Goal: Task Accomplishment & Management: Manage account settings

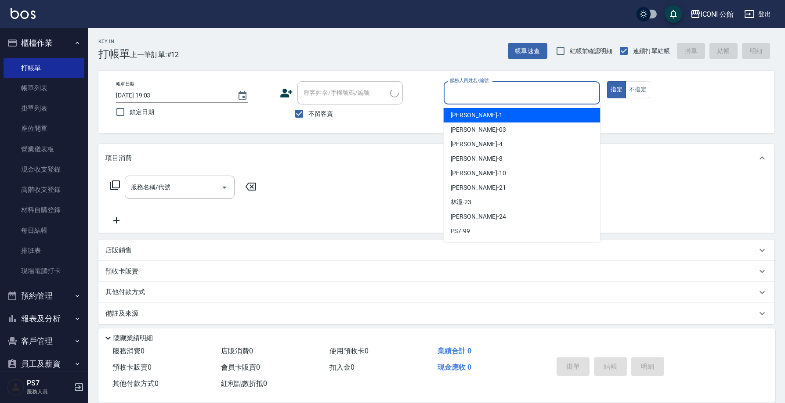
click at [542, 94] on input "服務人員姓名/編號" at bounding box center [522, 92] width 149 height 15
type input "Sandy-8"
type button "true"
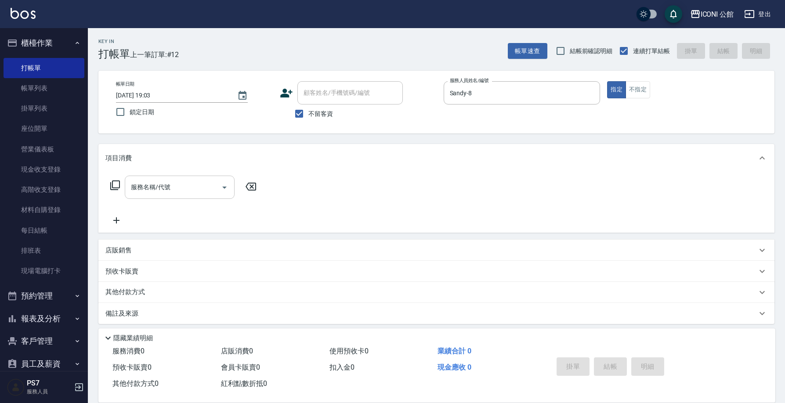
click at [175, 193] on input "服務名稱/代號" at bounding box center [173, 187] width 89 height 15
type input "2"
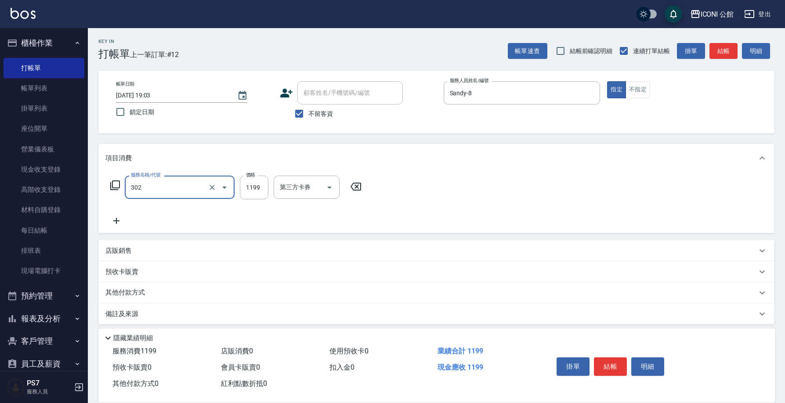
type input "設計燙髮(302)"
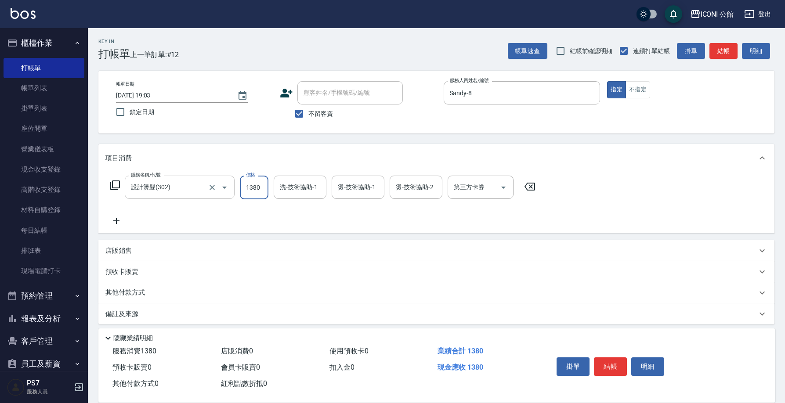
type input "1380"
type input "Sandy-8"
type input "Kevin-1"
click at [122, 188] on div "服務名稱/代號 設計燙髮(302) 服務名稱/代號 價格 1380 價格 洗-技術協助-1 Sandy-8 洗-技術協助-1 燙-技術協助-1 Sandy-8…" at bounding box center [323, 188] width 436 height 24
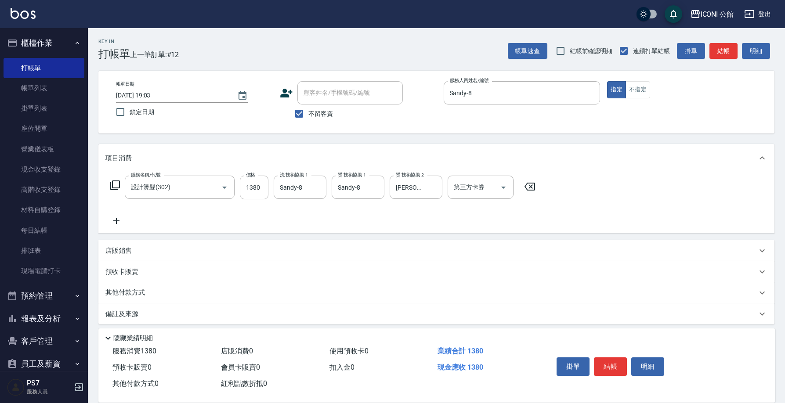
click at [120, 187] on div "服務名稱/代號 設計燙髮(302) 服務名稱/代號 價格 1380 價格 洗-技術協助-1 Sandy-8 洗-技術協助-1 燙-技術協助-1 Sandy-8…" at bounding box center [323, 188] width 436 height 24
click at [120, 185] on icon at bounding box center [115, 186] width 10 height 10
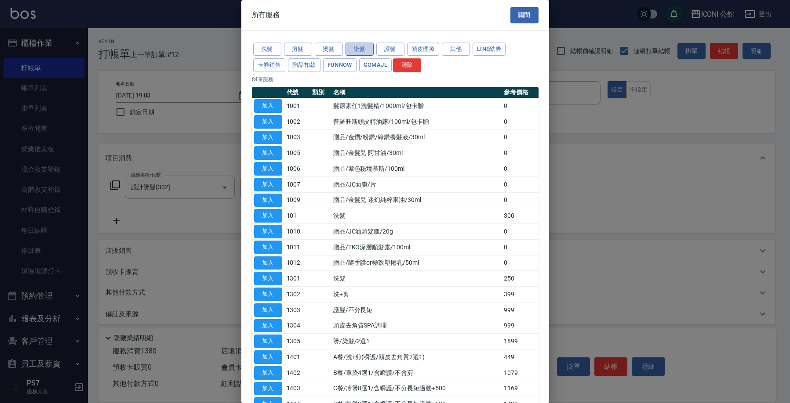
click at [360, 50] on button "染髮" at bounding box center [359, 50] width 28 height 14
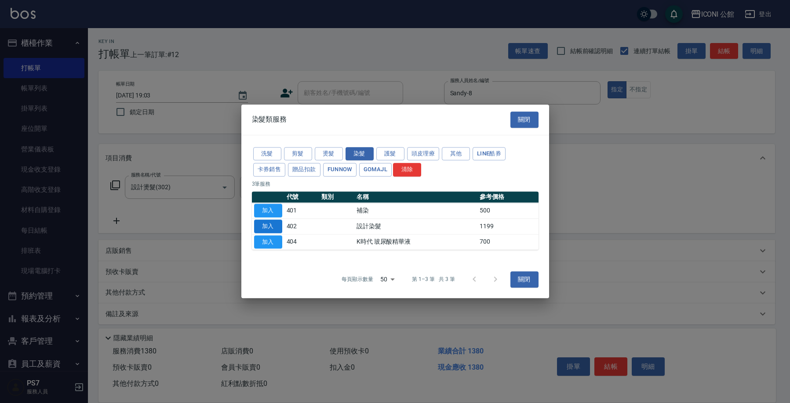
click at [272, 231] on button "加入" at bounding box center [268, 227] width 28 height 14
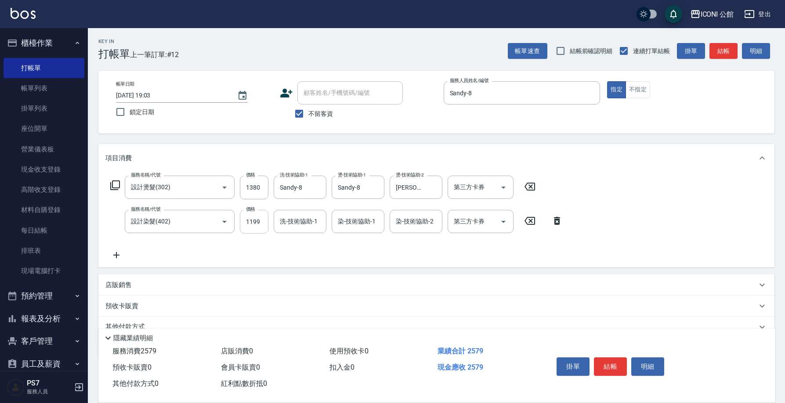
click at [265, 223] on input "1199" at bounding box center [254, 222] width 29 height 24
type input "1280"
type input "Sandy-8"
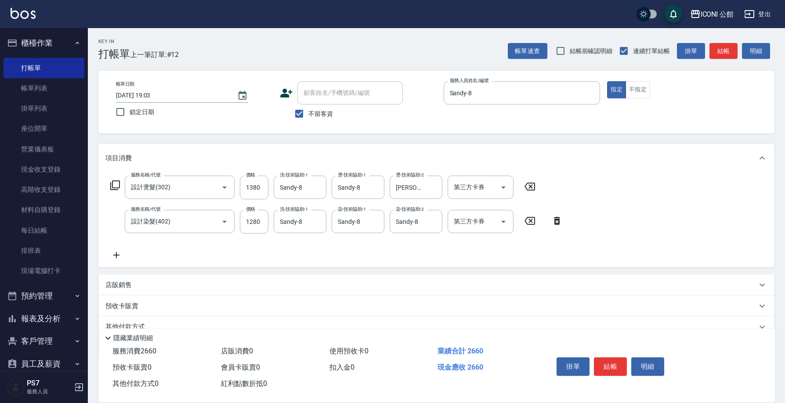
click at [116, 183] on icon at bounding box center [115, 185] width 11 height 11
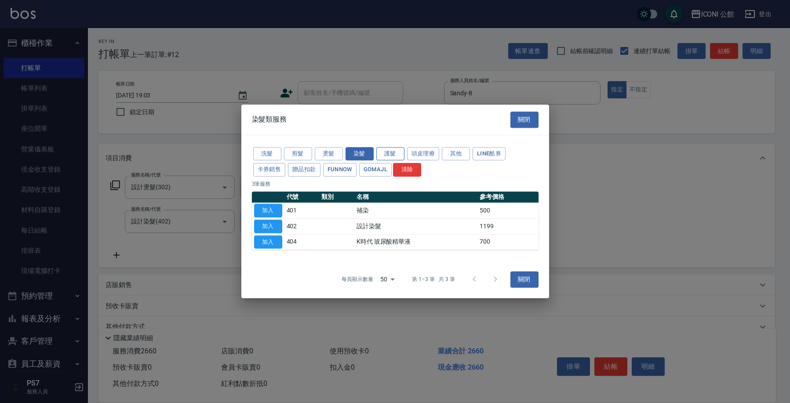
click at [392, 155] on button "護髮" at bounding box center [390, 154] width 28 height 14
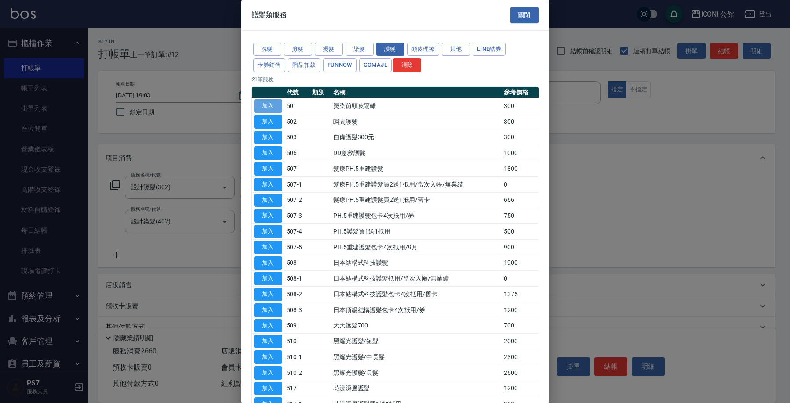
click at [262, 107] on button "加入" at bounding box center [268, 106] width 28 height 14
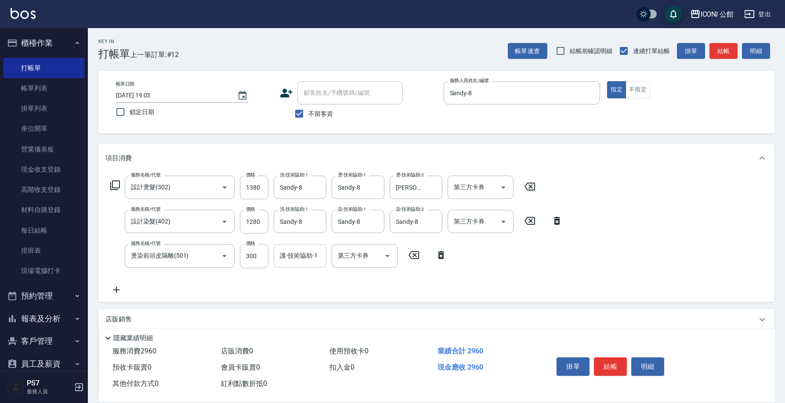
click at [278, 253] on input "護-技術協助-1" at bounding box center [300, 255] width 45 height 15
type input "Kevin-1"
click at [119, 185] on icon at bounding box center [115, 185] width 11 height 11
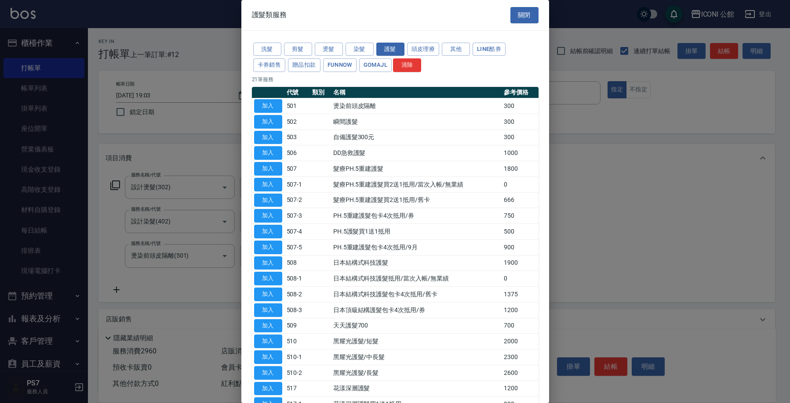
click at [119, 185] on div at bounding box center [395, 201] width 790 height 403
click at [270, 335] on button "加入" at bounding box center [268, 342] width 28 height 14
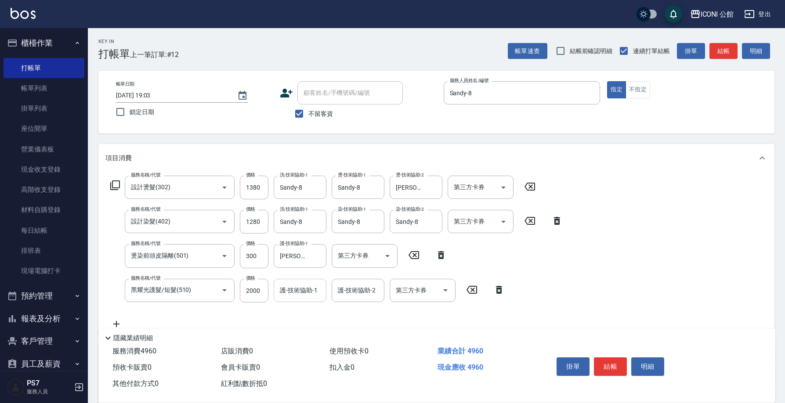
click at [284, 284] on input "護-技術協助-1" at bounding box center [300, 290] width 45 height 15
type input "Sandy-8"
type input "Kevin-1"
click at [612, 361] on button "結帳" at bounding box center [610, 367] width 33 height 18
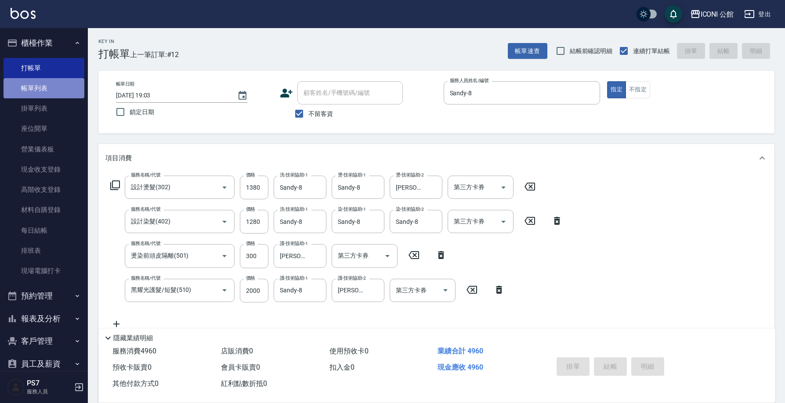
click at [54, 93] on link "帳單列表" at bounding box center [44, 88] width 81 height 20
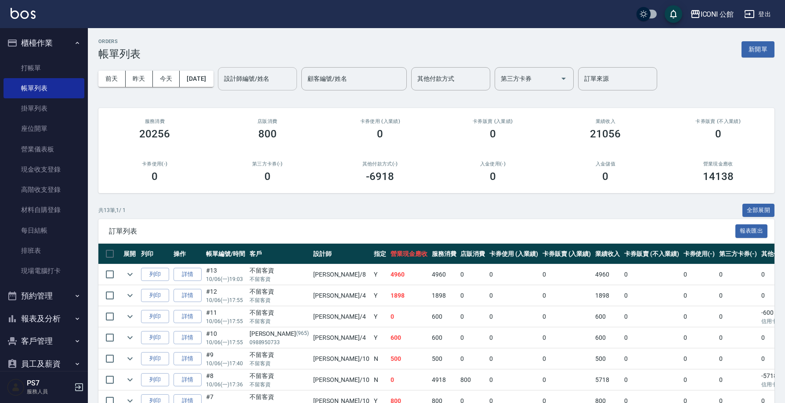
click at [267, 81] on input "設計師編號/姓名" at bounding box center [257, 78] width 71 height 15
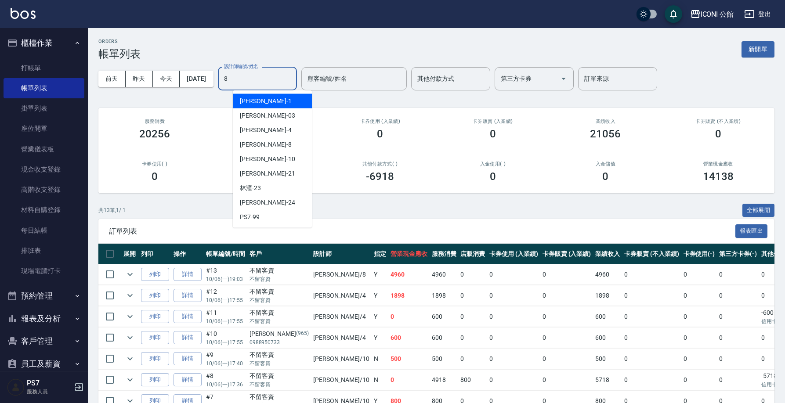
type input "Sandy-8"
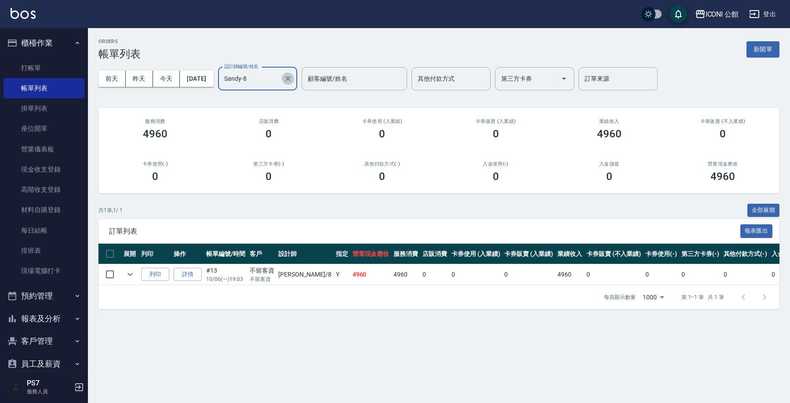
click at [292, 78] on icon "Clear" at bounding box center [287, 78] width 9 height 9
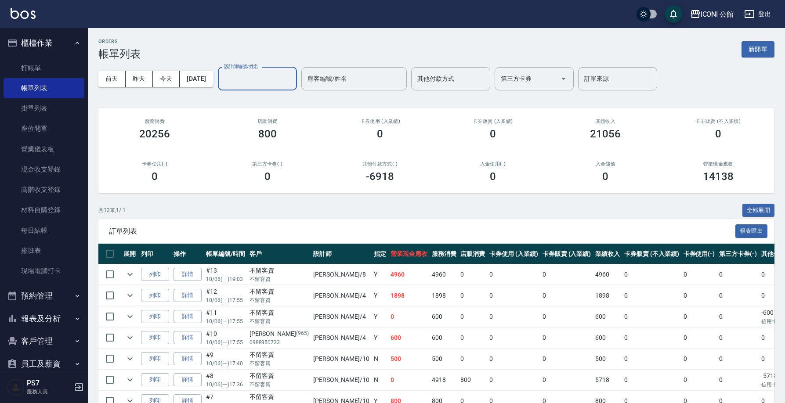
click at [577, 200] on div "ORDERS 帳單列表 新開單 前天 昨天 今天 2025/10/06 設計師編號/姓名 設計師編號/姓名 顧客編號/姓名 顧客編號/姓名 其他付款方式 其他…" at bounding box center [436, 300] width 697 height 545
click at [250, 84] on input "設計師編號/姓名" at bounding box center [257, 78] width 71 height 15
type input "Anna-10"
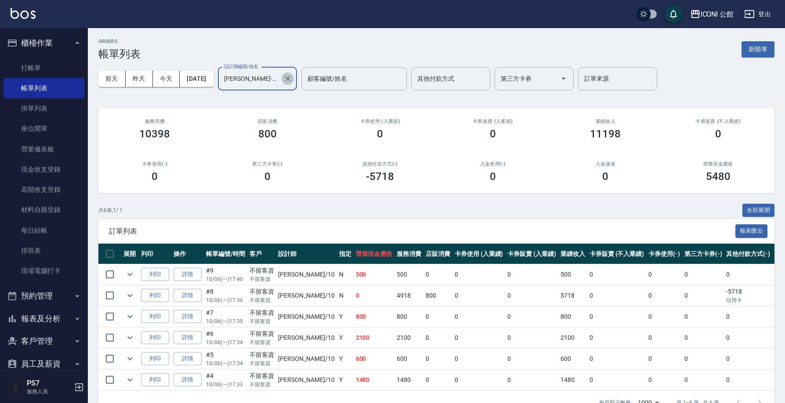
click at [291, 80] on icon "Clear" at bounding box center [287, 78] width 5 height 5
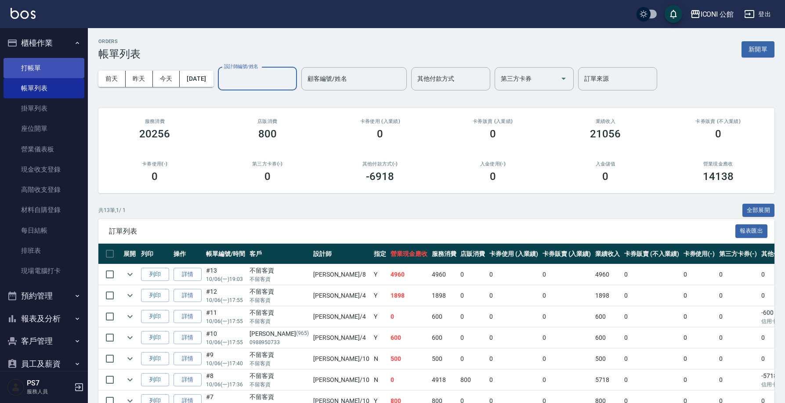
click at [26, 75] on link "打帳單" at bounding box center [44, 68] width 81 height 20
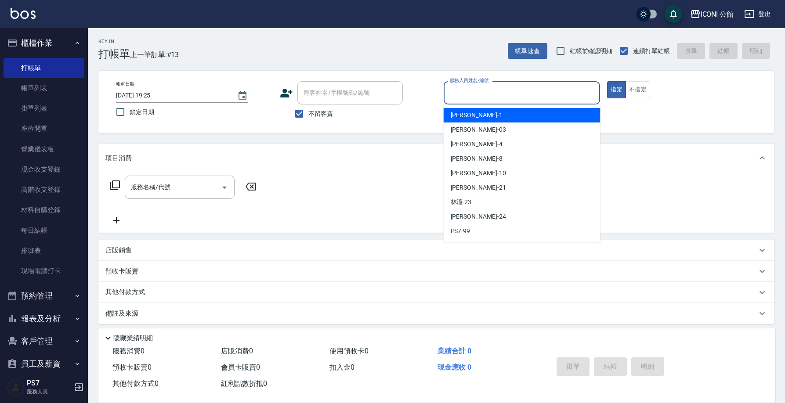
click at [531, 91] on input "服務人員姓名/編號" at bounding box center [522, 92] width 149 height 15
click at [634, 88] on button "不指定" at bounding box center [638, 89] width 25 height 17
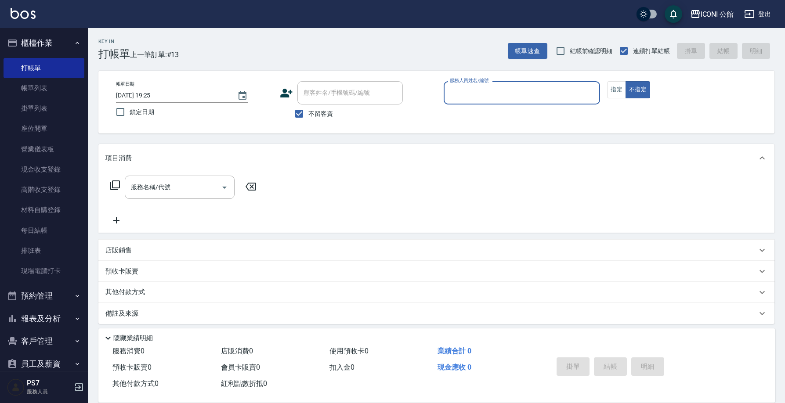
click at [544, 105] on div "服務人員姓名/編號" at bounding box center [522, 92] width 157 height 23
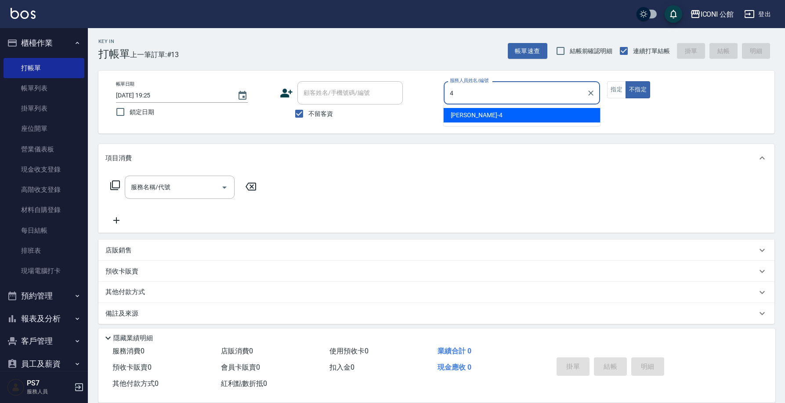
type input "Lina-4"
type button "false"
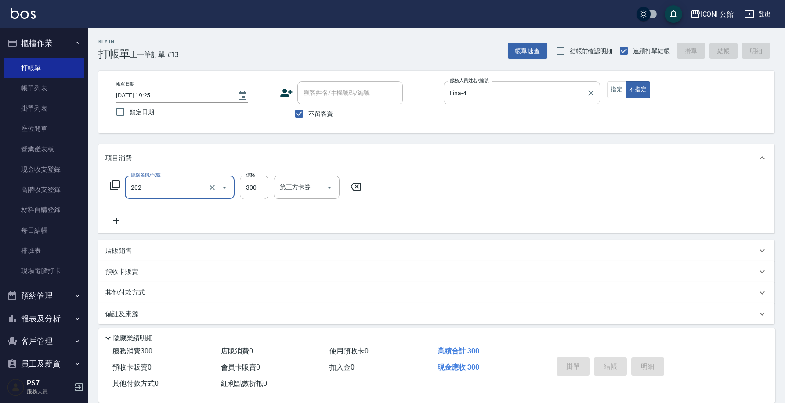
type input "202"
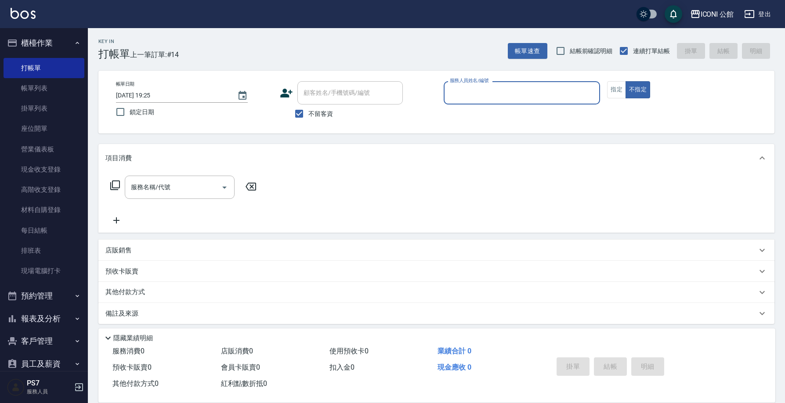
type input "0"
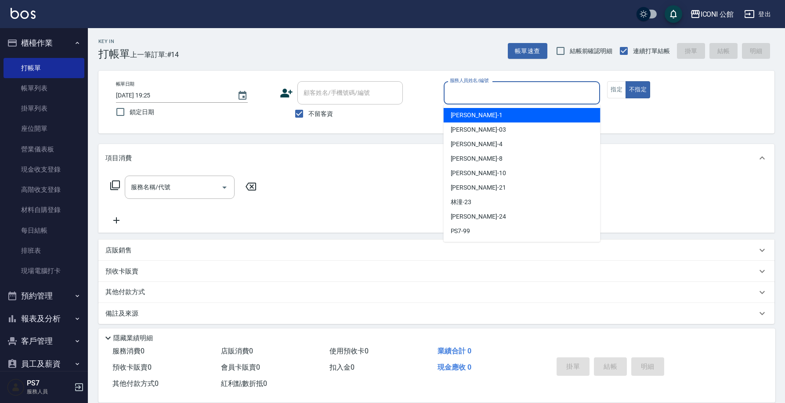
click at [540, 102] on div "服務人員姓名/編號" at bounding box center [522, 92] width 157 height 23
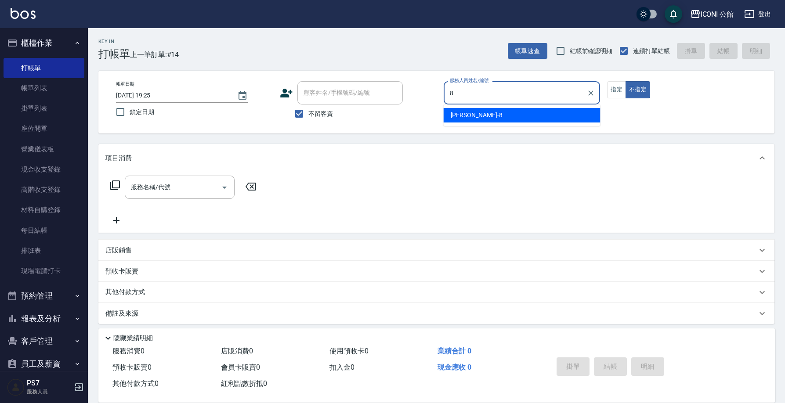
type input "Sandy-8"
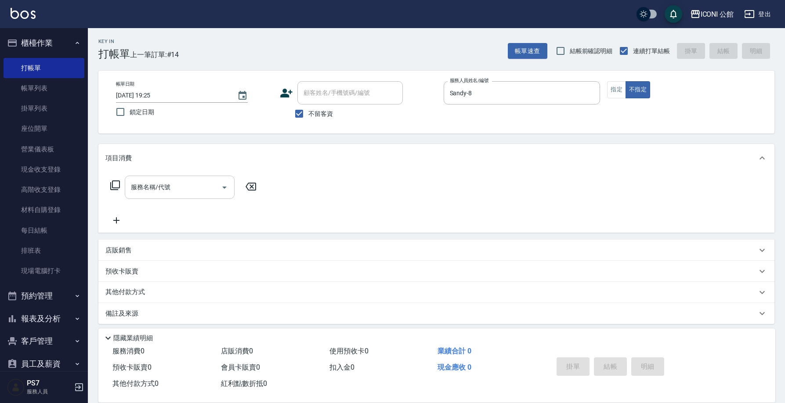
click at [148, 194] on input "服務名稱/代號" at bounding box center [173, 187] width 89 height 15
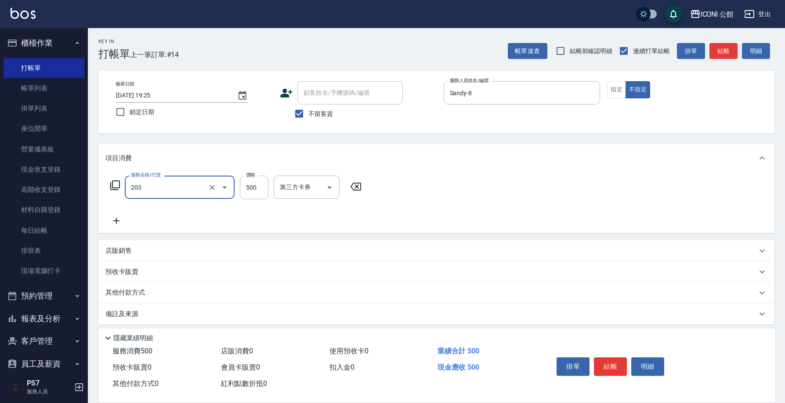
type input "不指定洗+剪(203)"
type input "500"
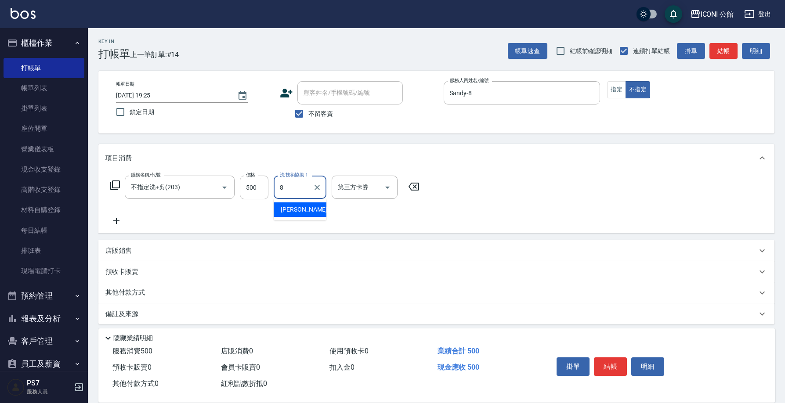
type input "Sandy-8"
click at [620, 362] on button "結帳" at bounding box center [610, 367] width 33 height 18
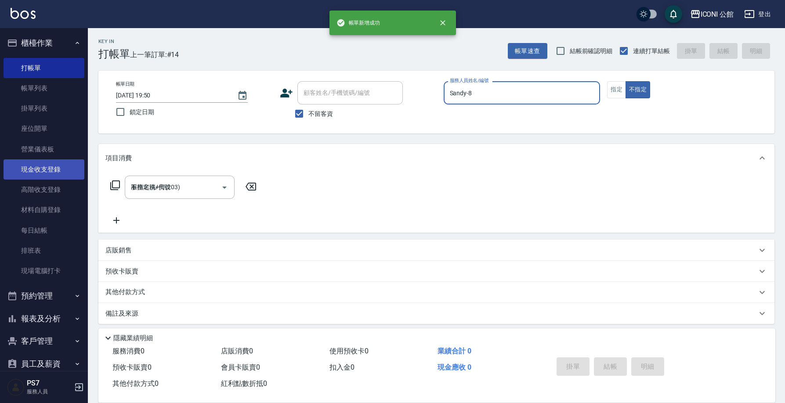
type input "2025/10/06 19:50"
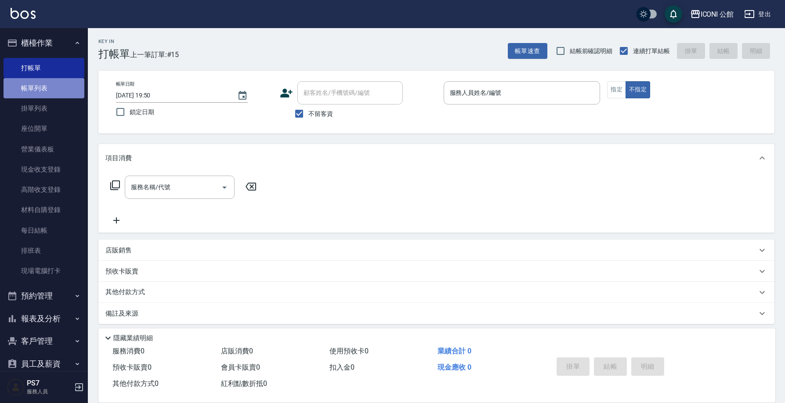
click at [50, 95] on link "帳單列表" at bounding box center [44, 88] width 81 height 20
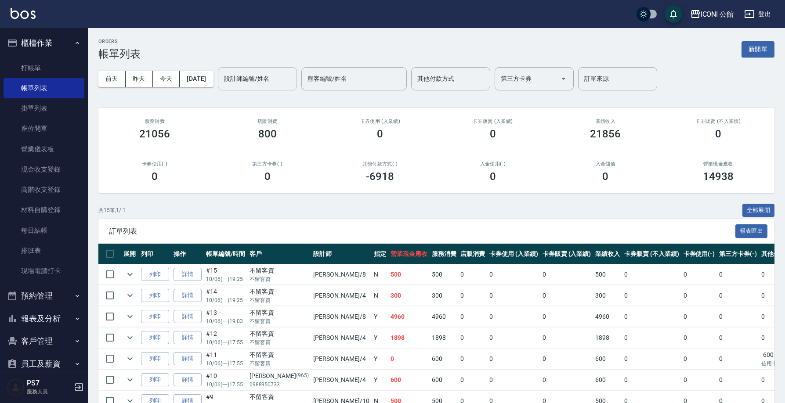
drag, startPoint x: 272, startPoint y: 68, endPoint x: 271, endPoint y: 79, distance: 11.6
click at [272, 72] on div "設計師編號/姓名" at bounding box center [257, 78] width 79 height 23
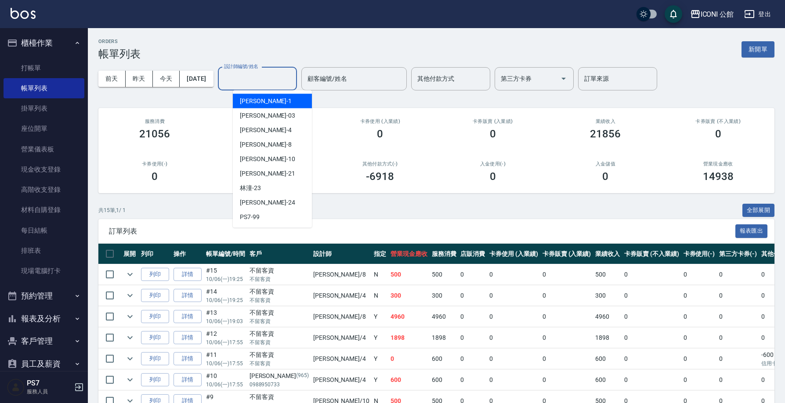
click at [271, 79] on input "設計師編號/姓名" at bounding box center [257, 78] width 71 height 15
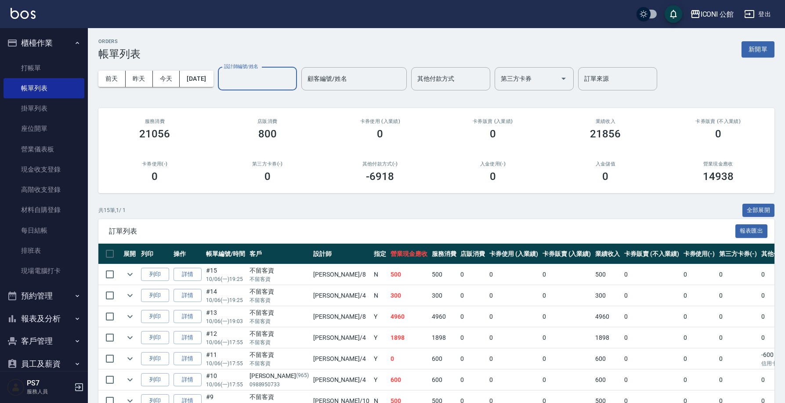
type input "8"
click at [292, 82] on icon "Clear" at bounding box center [287, 78] width 9 height 9
type input "Kevin-1"
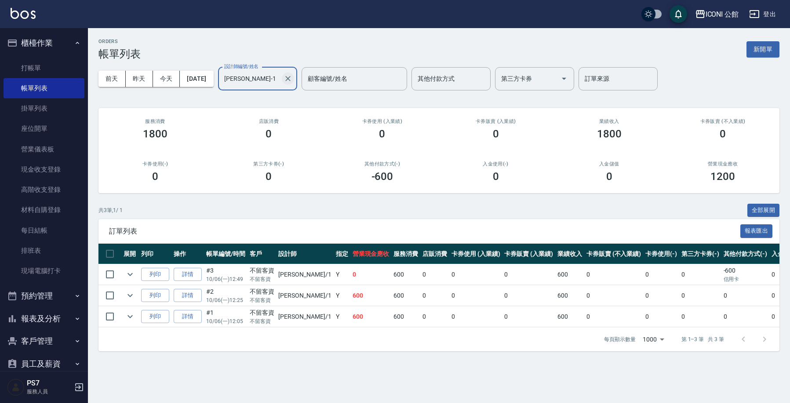
click at [292, 83] on icon "Clear" at bounding box center [287, 78] width 9 height 9
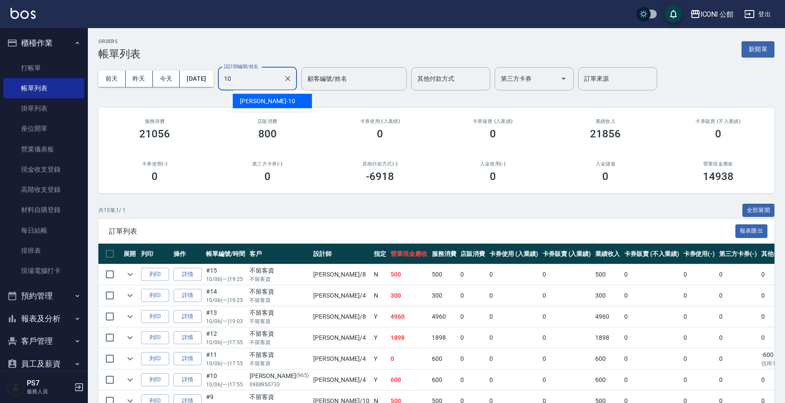
type input "Anna-10"
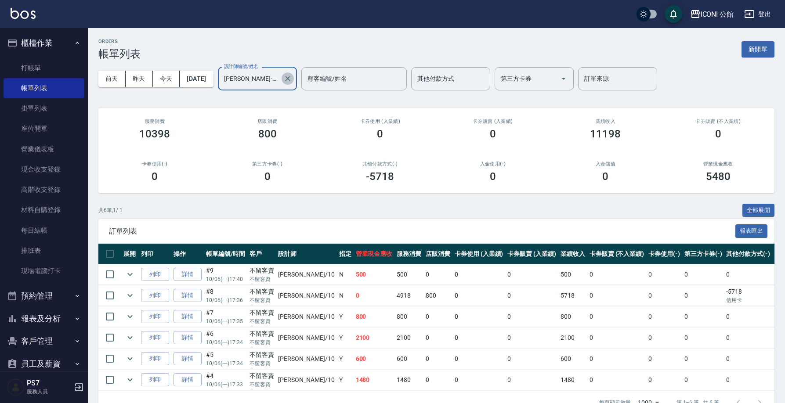
click at [292, 81] on icon "Clear" at bounding box center [287, 78] width 9 height 9
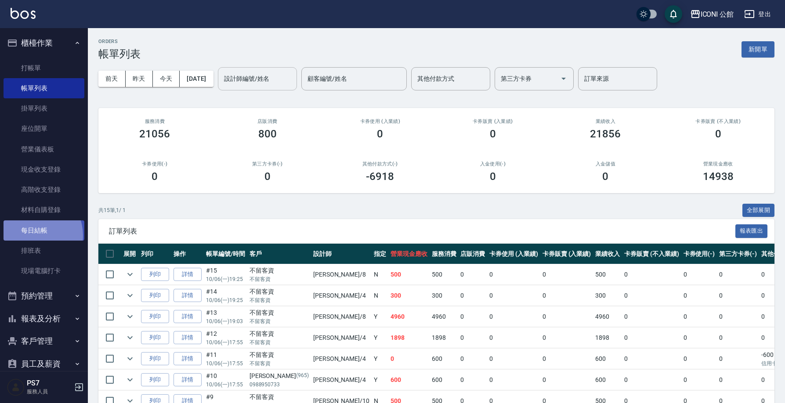
click at [31, 235] on link "每日結帳" at bounding box center [44, 231] width 81 height 20
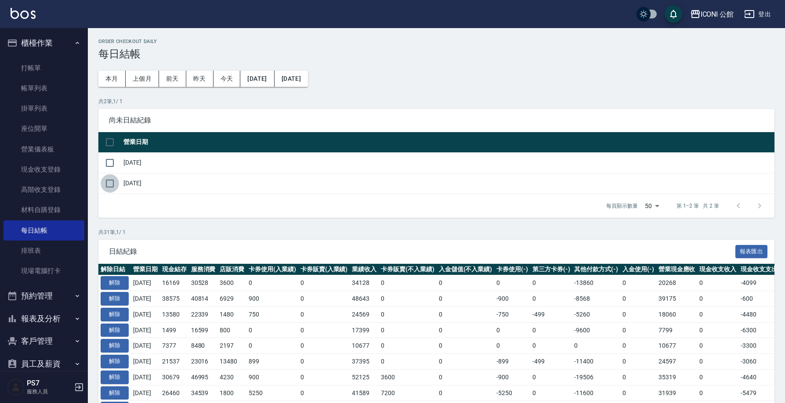
click at [111, 192] on input "checkbox" at bounding box center [110, 183] width 18 height 18
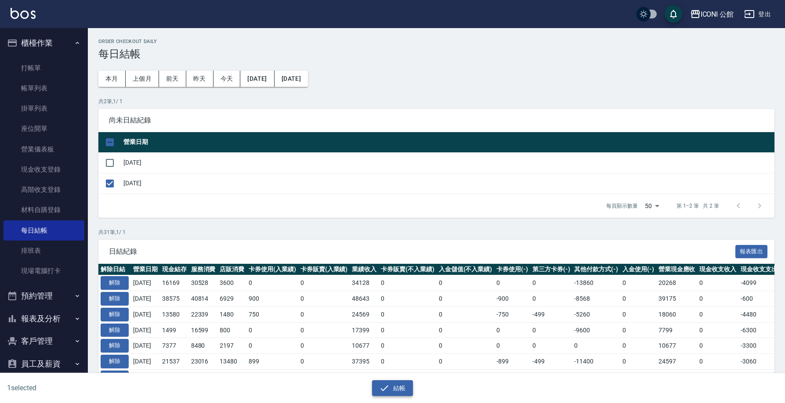
click at [391, 386] on button "結帳" at bounding box center [392, 389] width 41 height 16
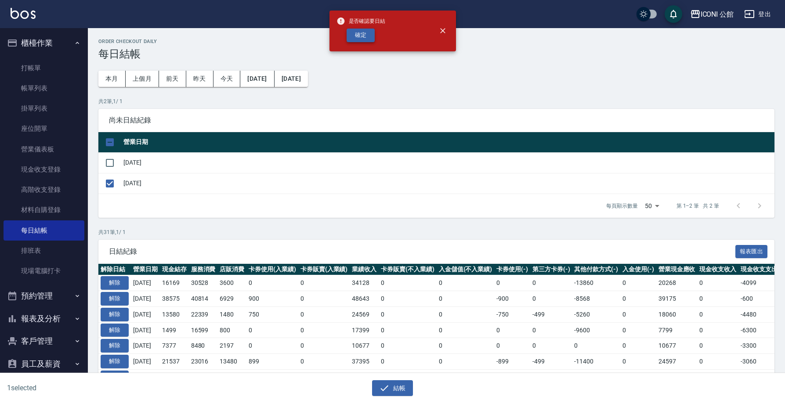
click at [369, 31] on button "確定" at bounding box center [361, 36] width 28 height 14
checkbox input "false"
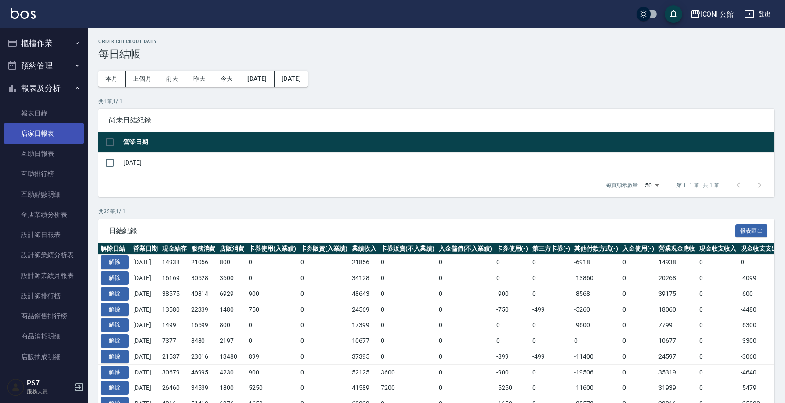
click at [51, 137] on link "店家日報表" at bounding box center [44, 133] width 81 height 20
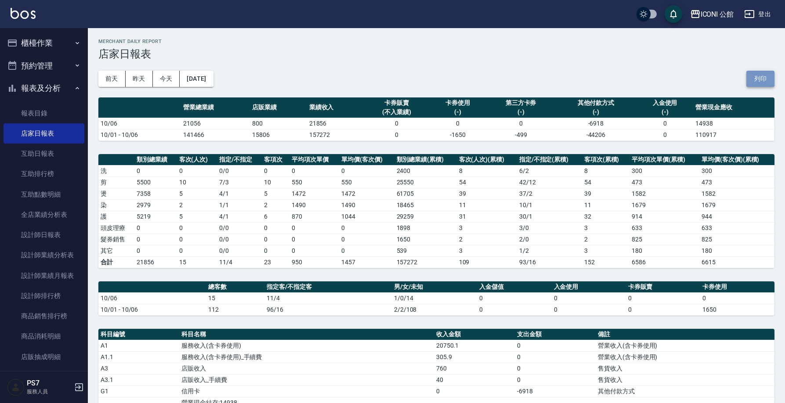
click at [752, 83] on button "列印" at bounding box center [761, 79] width 28 height 16
click at [41, 44] on button "櫃檯作業" at bounding box center [44, 43] width 81 height 23
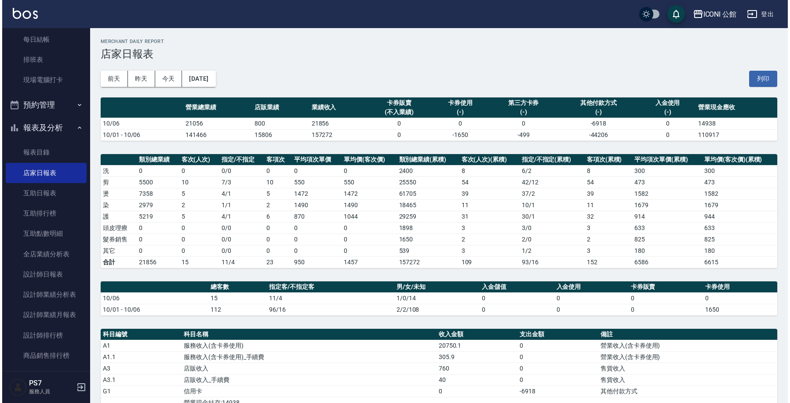
scroll to position [262, 0]
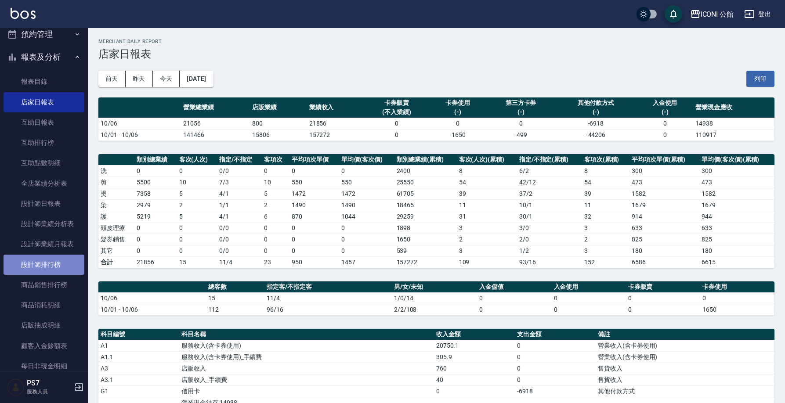
click at [53, 268] on link "設計師排行榜" at bounding box center [44, 265] width 81 height 20
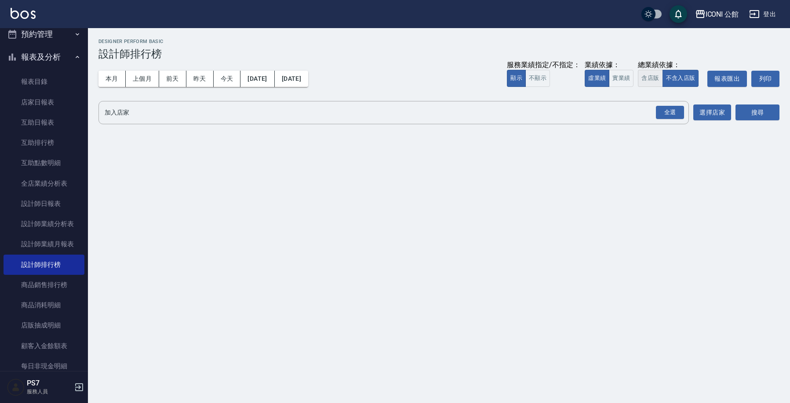
click at [653, 78] on button "含店販" at bounding box center [650, 78] width 25 height 17
click at [673, 116] on div "全選" at bounding box center [670, 113] width 28 height 14
click at [762, 113] on button "搜尋" at bounding box center [757, 113] width 44 height 16
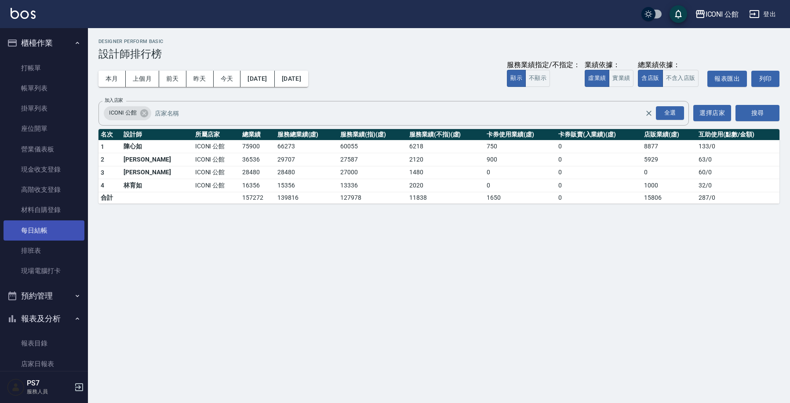
click at [56, 229] on link "每日結帳" at bounding box center [44, 231] width 81 height 20
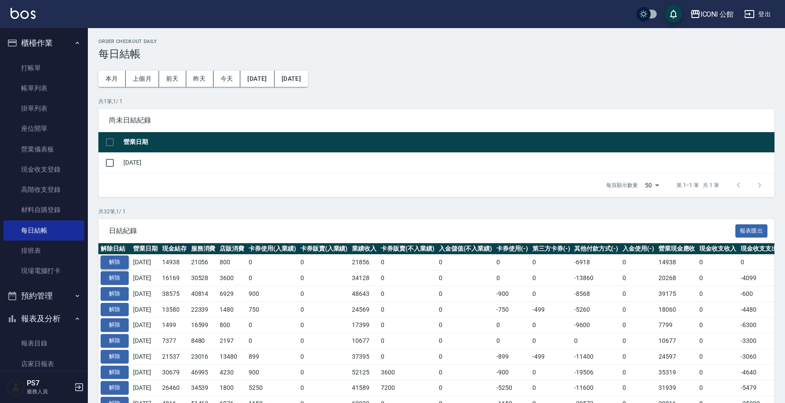
click at [113, 259] on button "解除" at bounding box center [115, 263] width 28 height 14
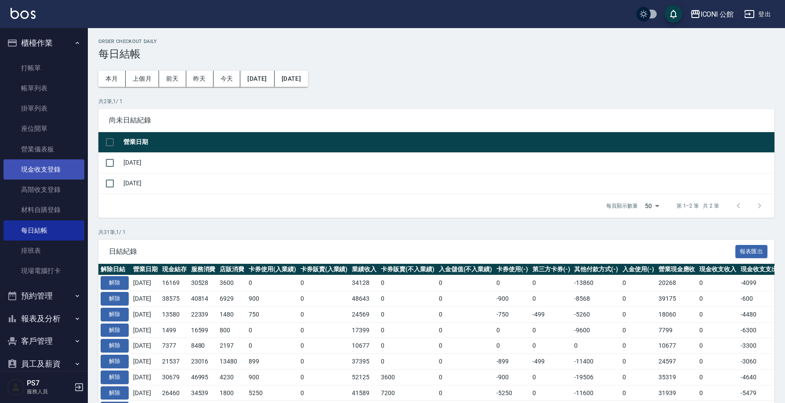
click at [58, 167] on link "現金收支登錄" at bounding box center [44, 170] width 81 height 20
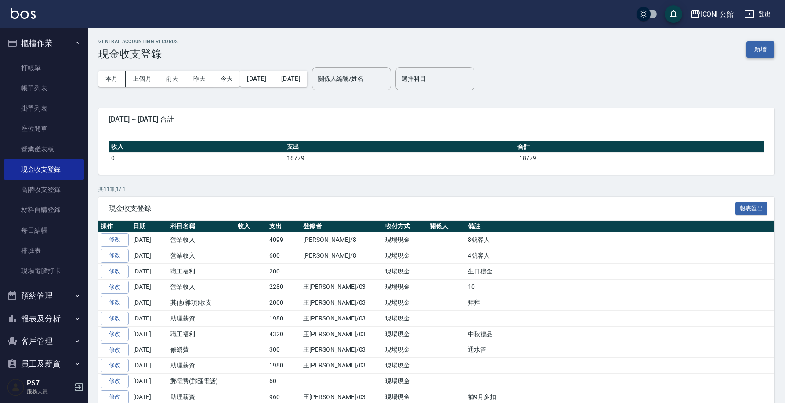
click at [760, 50] on button "新增" at bounding box center [761, 49] width 28 height 16
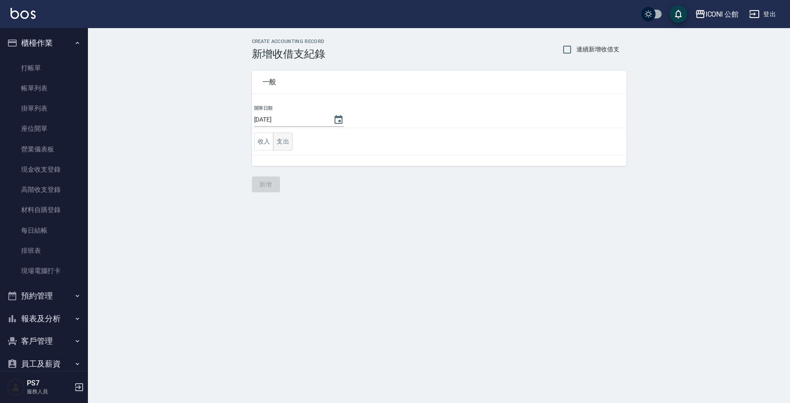
click at [278, 138] on button "支出" at bounding box center [283, 142] width 20 height 18
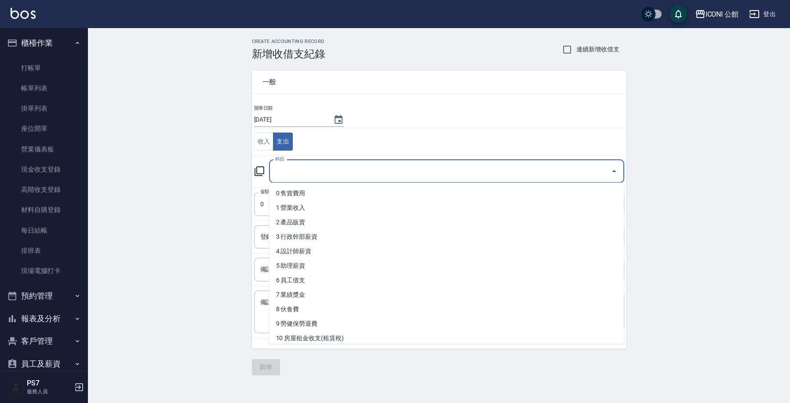
click at [308, 174] on input "科目" at bounding box center [440, 171] width 334 height 15
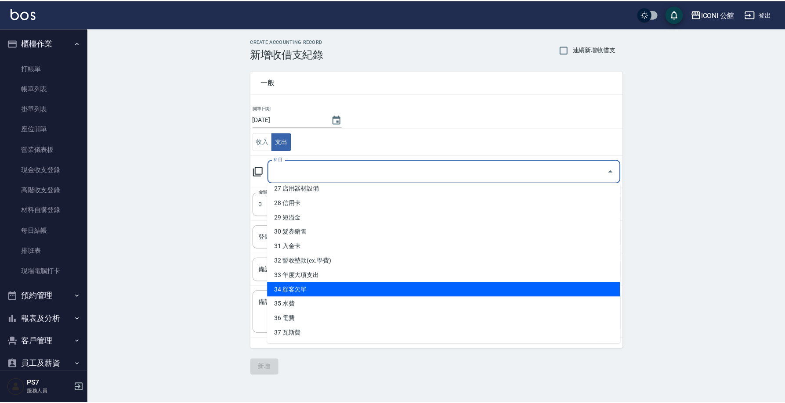
scroll to position [307, 0]
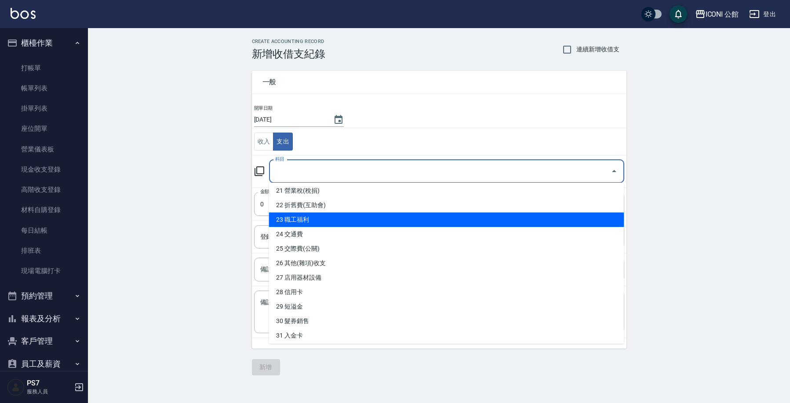
click at [367, 215] on li "23 職工福利" at bounding box center [446, 220] width 355 height 15
type input "23 職工福利"
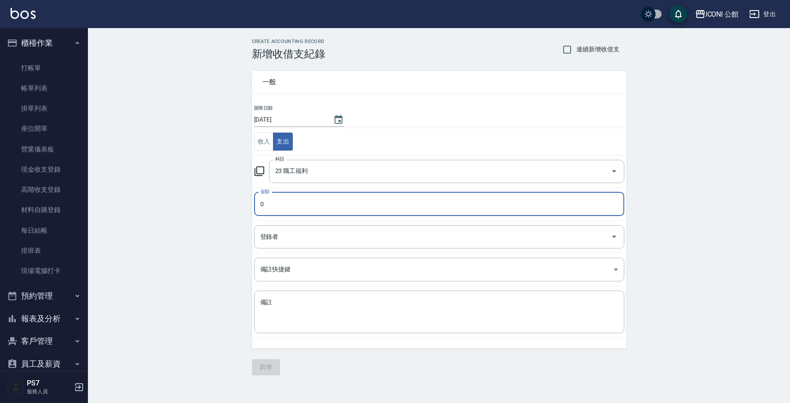
click at [316, 203] on input "0" at bounding box center [439, 205] width 370 height 24
click at [265, 204] on input "0750" at bounding box center [439, 205] width 370 height 24
type input "750"
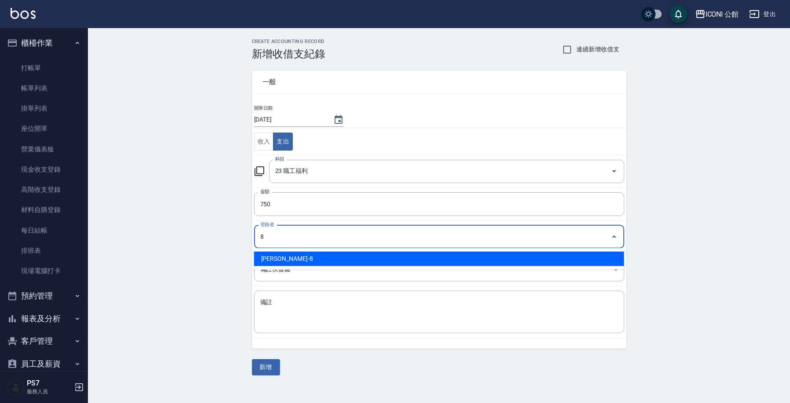
type input "鍾心妤-8"
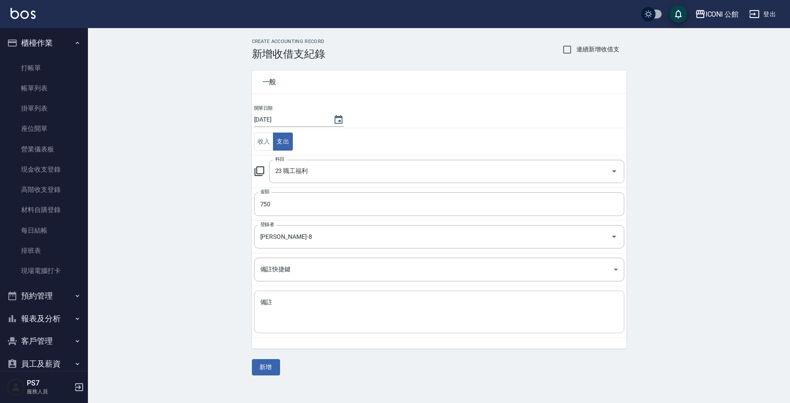
click at [307, 327] on div "x 備註" at bounding box center [439, 312] width 370 height 43
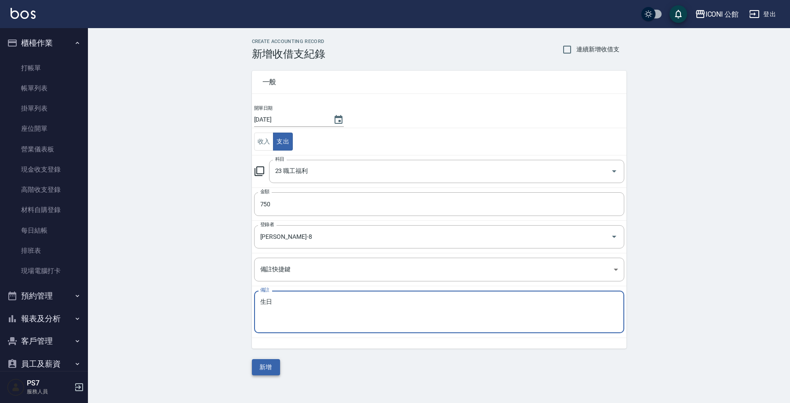
type textarea "生日"
click at [264, 369] on button "新增" at bounding box center [266, 368] width 28 height 16
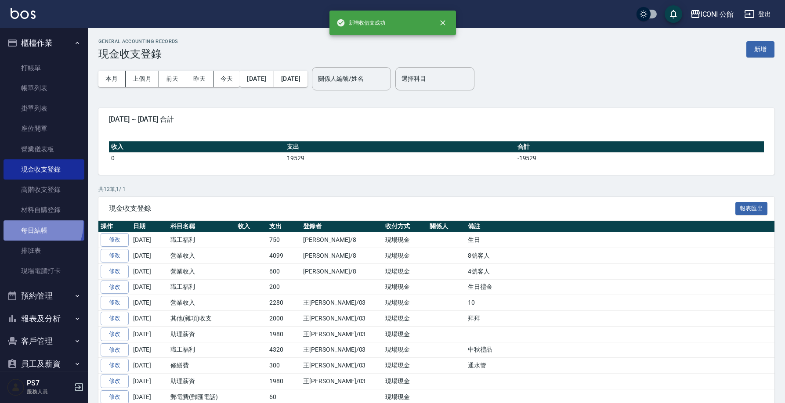
click at [33, 223] on link "每日結帳" at bounding box center [44, 231] width 81 height 20
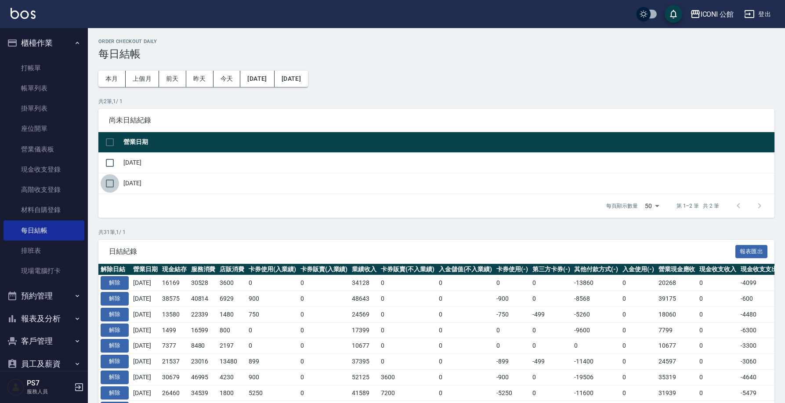
click at [105, 187] on input "checkbox" at bounding box center [110, 183] width 18 height 18
checkbox input "true"
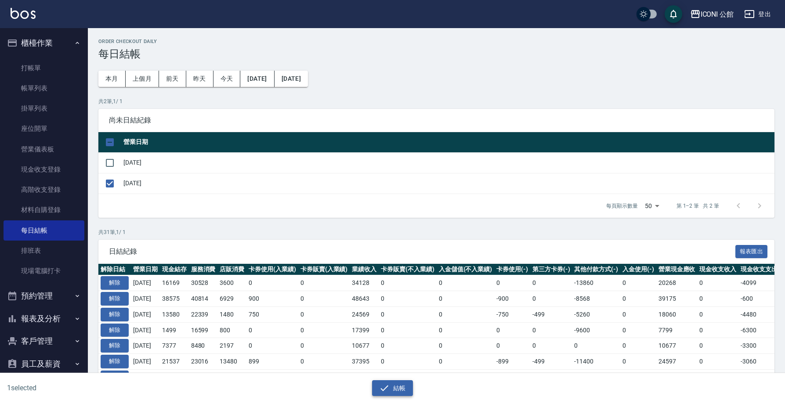
click at [385, 384] on icon "button" at bounding box center [384, 388] width 11 height 11
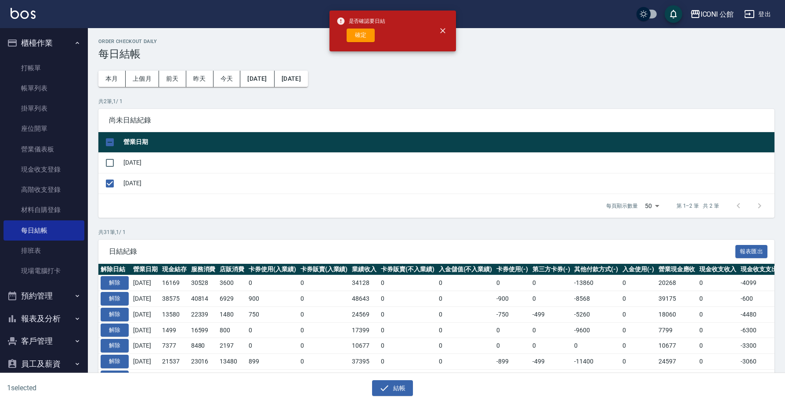
click at [46, 324] on button "報表及分析" at bounding box center [44, 319] width 81 height 23
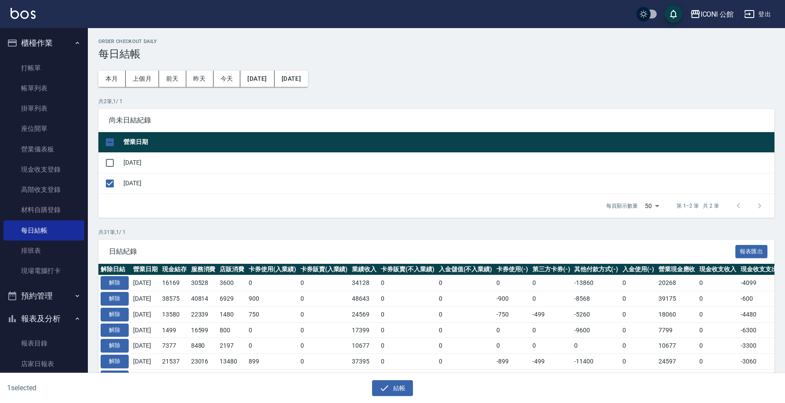
scroll to position [64, 0]
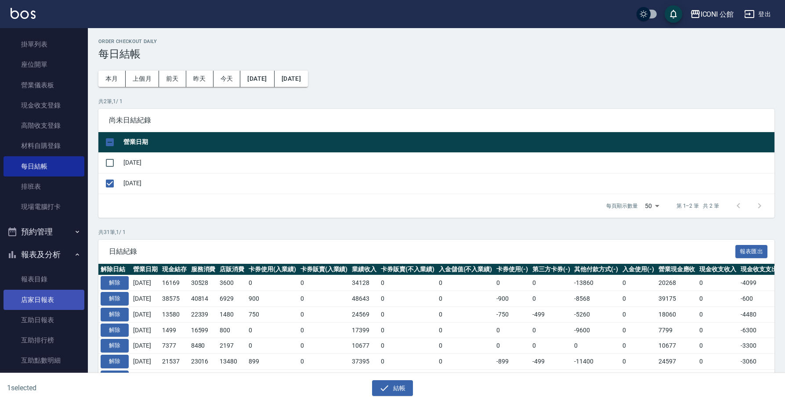
click at [40, 296] on link "店家日報表" at bounding box center [44, 300] width 81 height 20
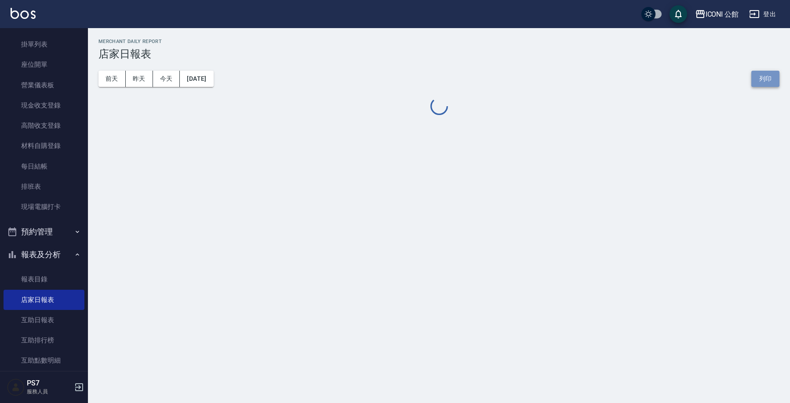
click at [757, 78] on button "列印" at bounding box center [765, 79] width 28 height 16
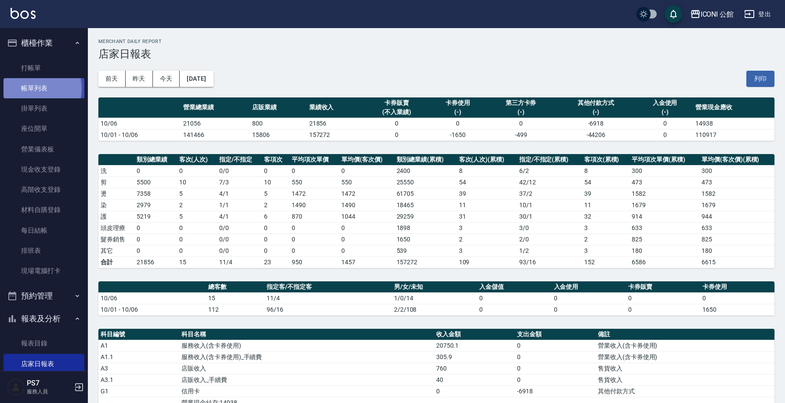
click at [31, 88] on link "帳單列表" at bounding box center [44, 88] width 81 height 20
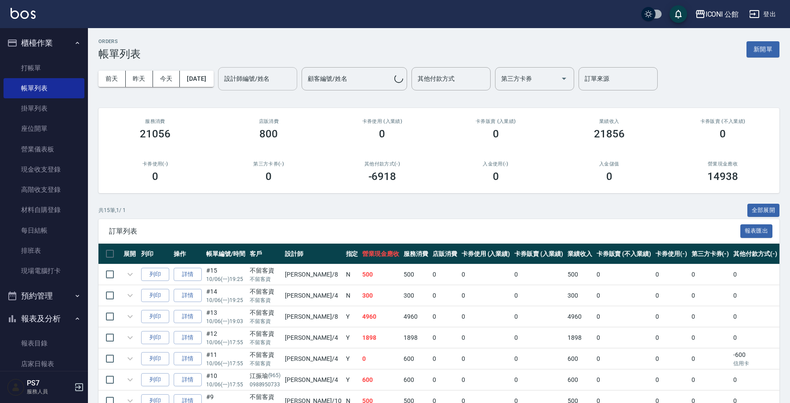
click at [232, 77] on div "前天 昨天 今天 2025/10/06 設計師編號/姓名 設計師編號/姓名 顧客編號/姓名 顧客編號/姓名 其他付款方式 其他付款方式 第三方卡券 第三方卡券…" at bounding box center [438, 78] width 681 height 37
click at [259, 79] on div "設計師編號/姓名 設計師編號/姓名" at bounding box center [257, 78] width 79 height 23
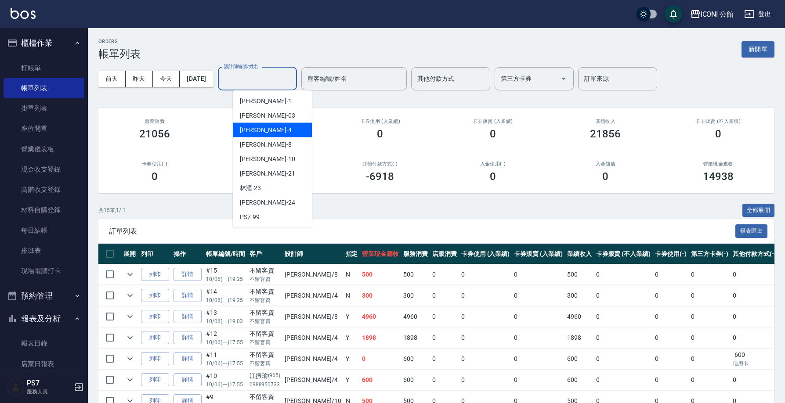
click at [259, 131] on div "Lina -4" at bounding box center [272, 130] width 79 height 15
type input "Lina-4"
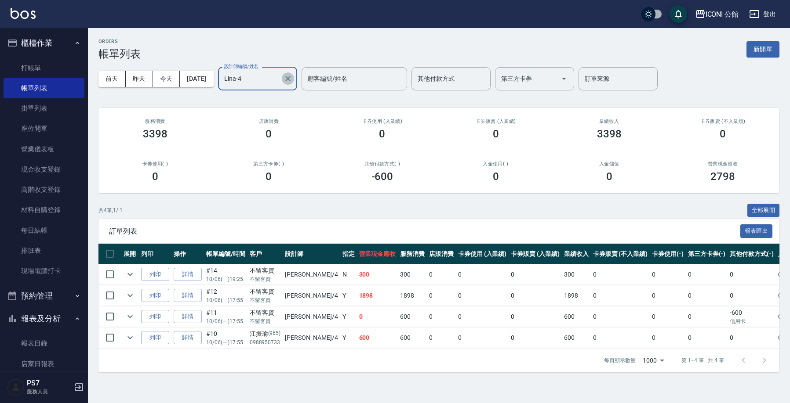
drag, startPoint x: 298, startPoint y: 75, endPoint x: 305, endPoint y: 82, distance: 9.9
click at [294, 82] on button "Clear" at bounding box center [288, 79] width 12 height 12
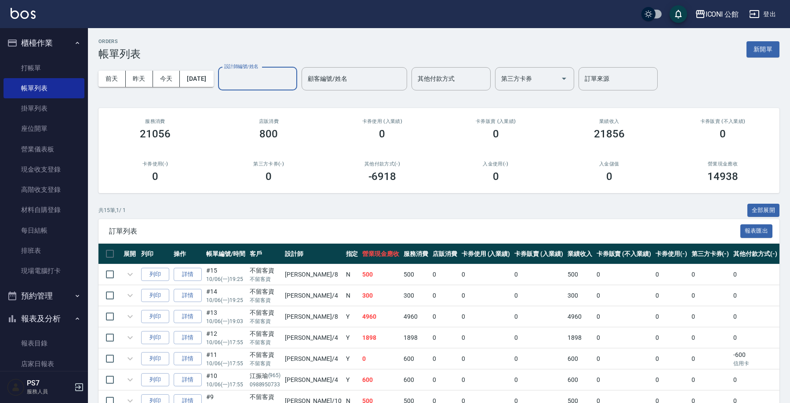
click at [290, 82] on input "設計師編號/姓名" at bounding box center [257, 78] width 71 height 15
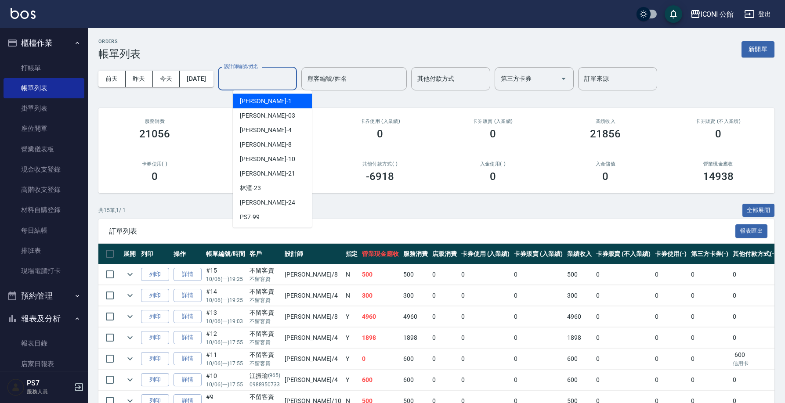
click at [280, 102] on div "Kevin -1" at bounding box center [272, 101] width 79 height 15
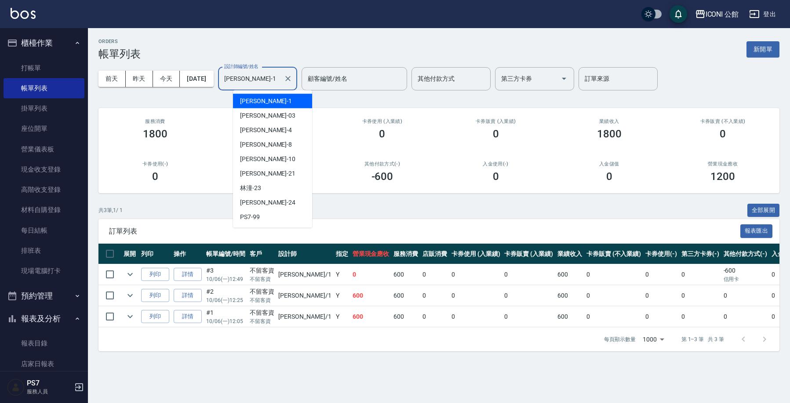
click at [258, 73] on input "Kevin-1" at bounding box center [251, 78] width 58 height 15
click at [286, 164] on div "Anna -10" at bounding box center [272, 159] width 79 height 15
type input "Anna-10"
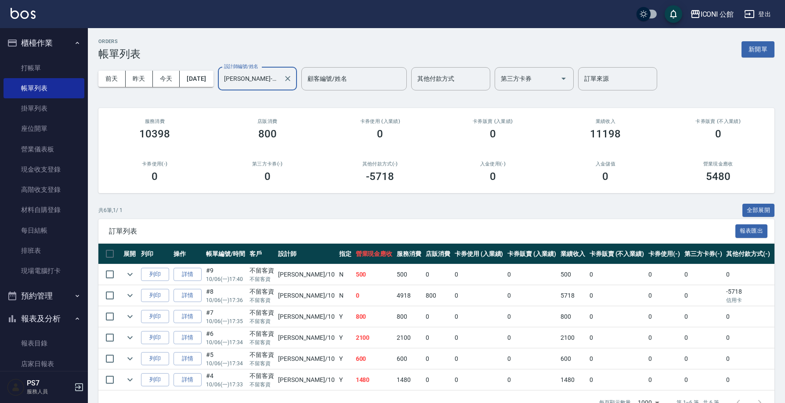
scroll to position [28, 0]
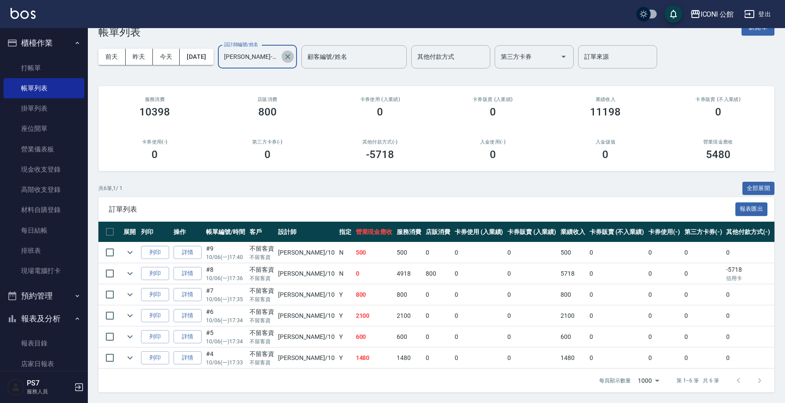
click at [292, 52] on icon "Clear" at bounding box center [287, 56] width 9 height 9
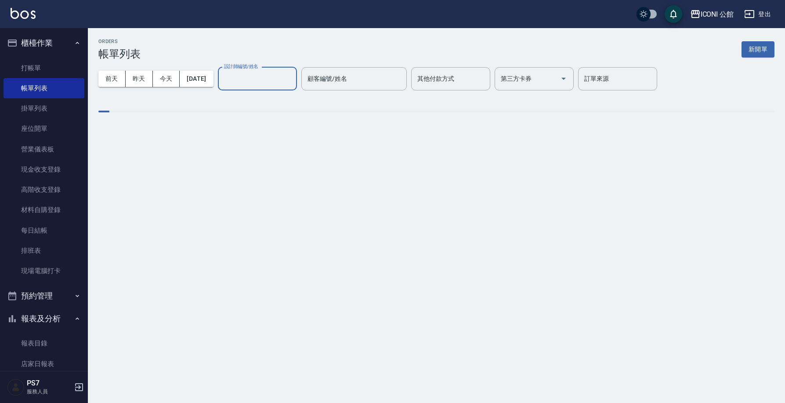
scroll to position [0, 0]
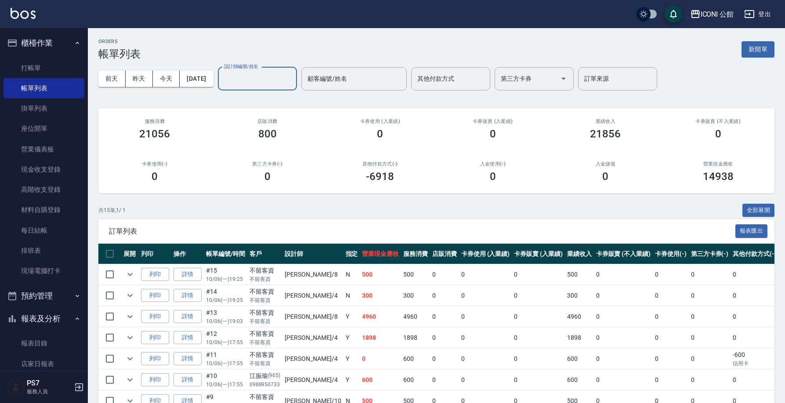
click at [260, 84] on input "設計師編號/姓名" at bounding box center [257, 78] width 71 height 15
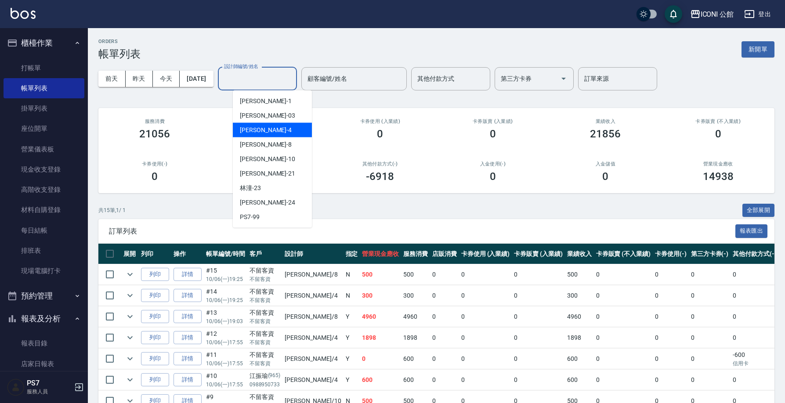
click at [255, 131] on span "Lina -4" at bounding box center [266, 130] width 52 height 9
type input "Lina-4"
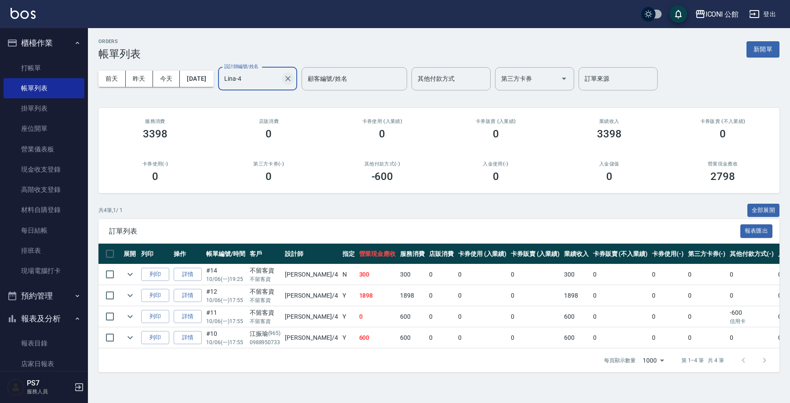
click at [292, 76] on icon "Clear" at bounding box center [287, 78] width 9 height 9
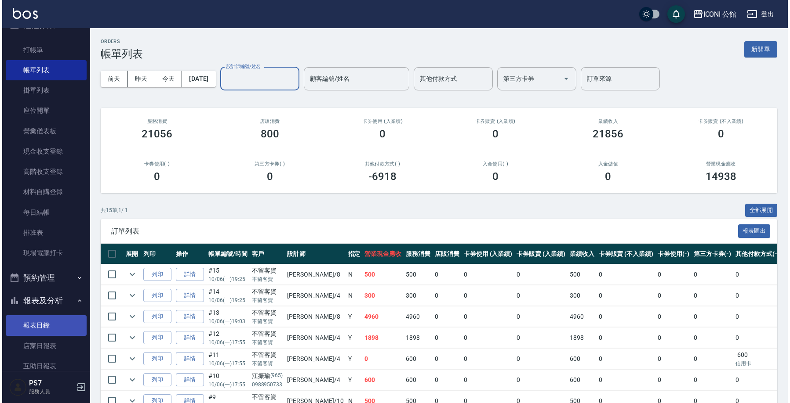
scroll to position [363, 0]
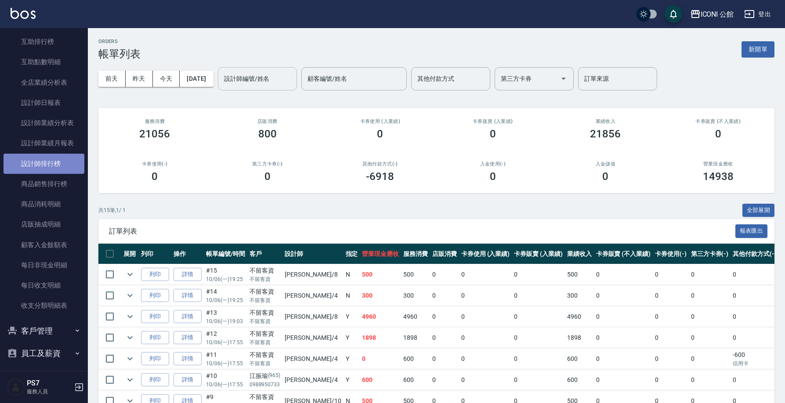
click at [49, 154] on link "設計師排行榜" at bounding box center [44, 164] width 81 height 20
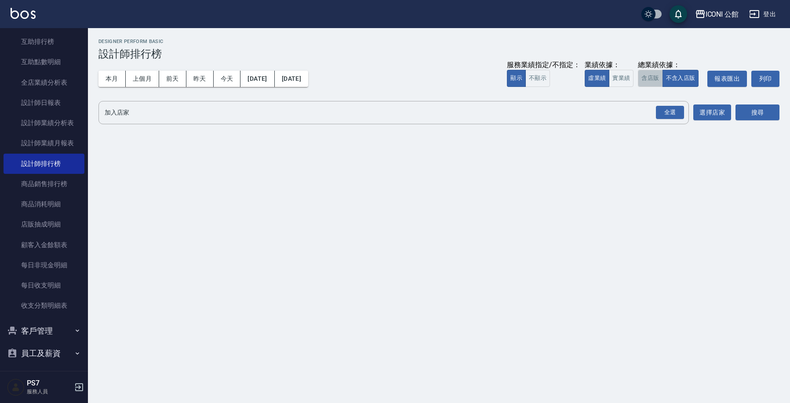
drag, startPoint x: 643, startPoint y: 85, endPoint x: 646, endPoint y: 81, distance: 5.0
click at [643, 85] on button "含店販" at bounding box center [650, 78] width 25 height 17
click at [650, 78] on button "含店販" at bounding box center [650, 78] width 25 height 17
click at [676, 119] on div "全選" at bounding box center [670, 113] width 28 height 14
click at [756, 103] on div "搜尋" at bounding box center [757, 113] width 44 height 25
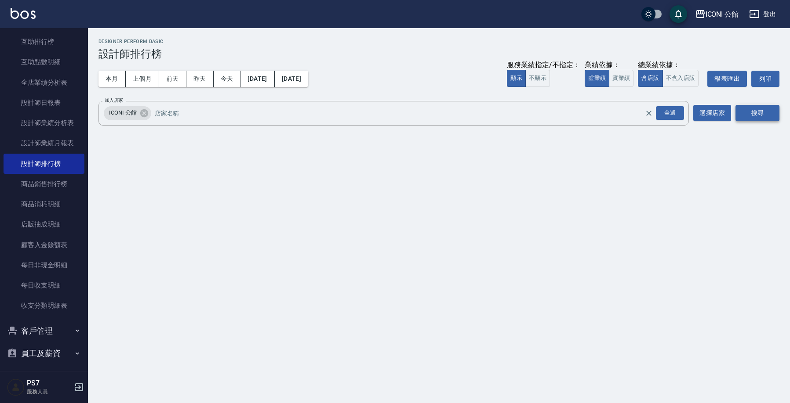
click at [758, 108] on button "搜尋" at bounding box center [757, 113] width 44 height 16
